Goal: Transaction & Acquisition: Subscribe to service/newsletter

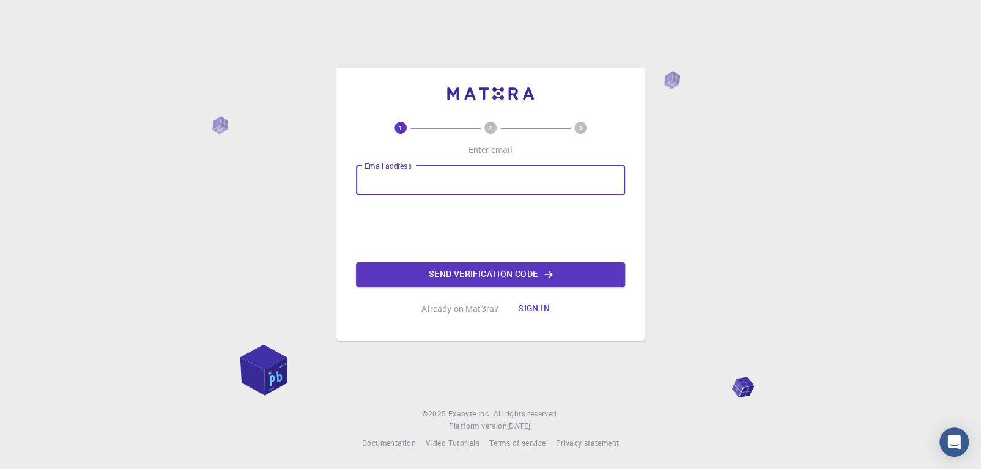
click at [391, 178] on input "Email address" at bounding box center [490, 180] width 269 height 29
type input "[EMAIL_ADDRESS][DOMAIN_NAME]"
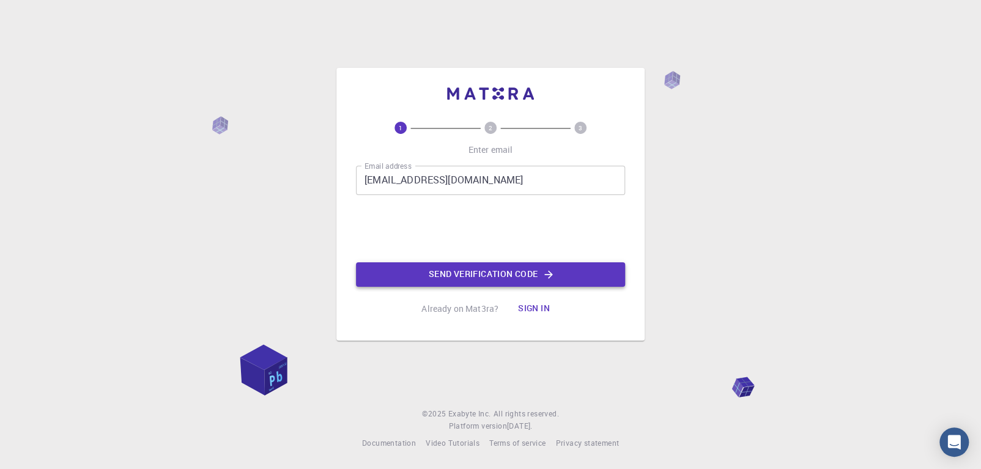
click at [438, 276] on button "Send verification code" at bounding box center [490, 274] width 269 height 24
